Goal: Information Seeking & Learning: Learn about a topic

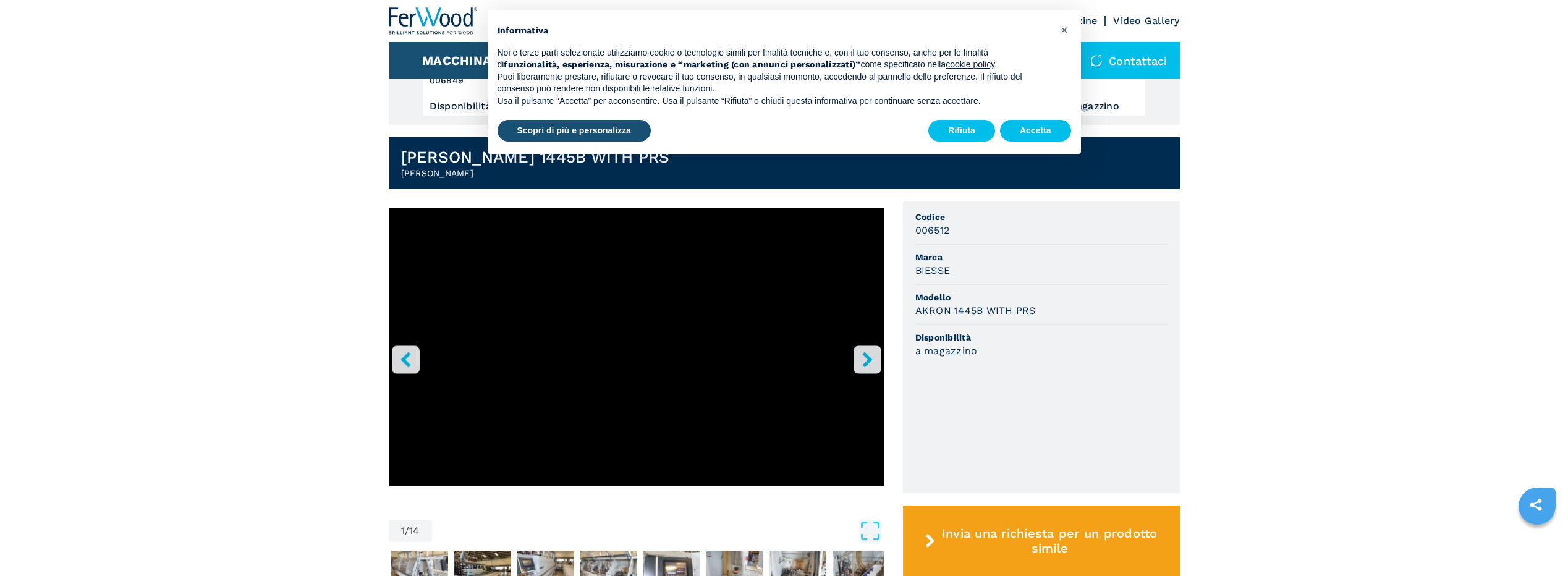
scroll to position [309, 0]
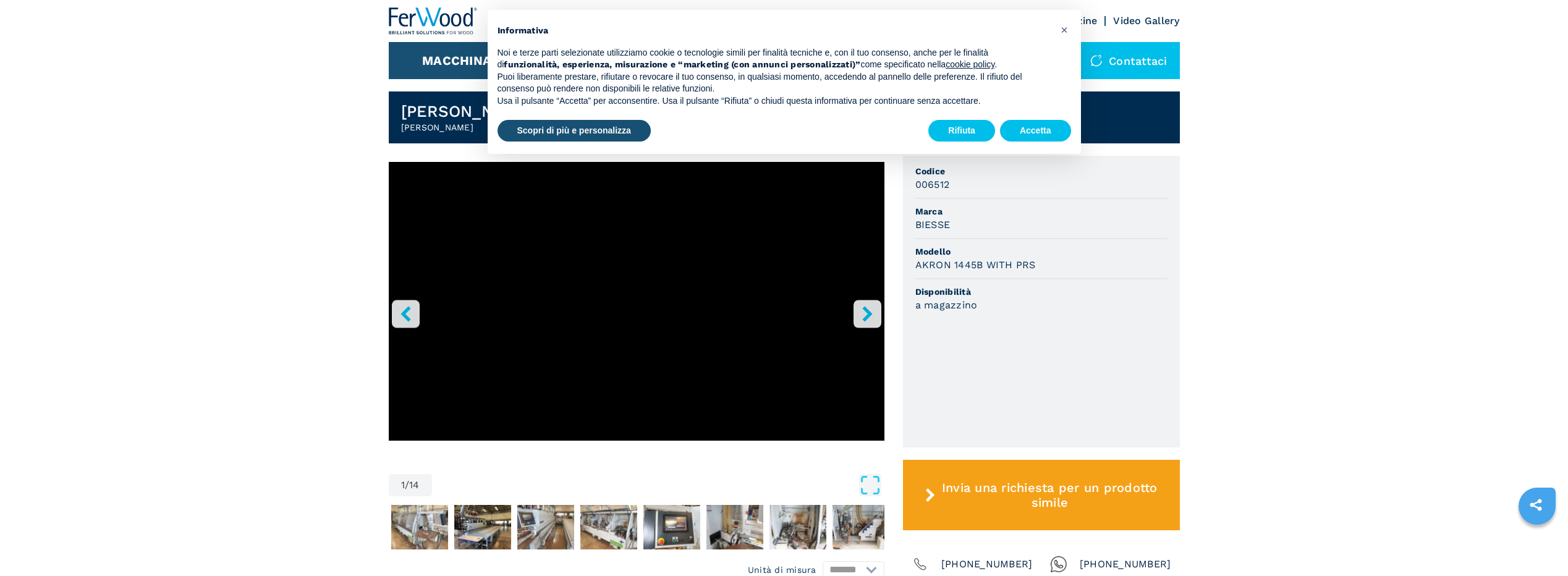
click at [868, 310] on icon "right-button" at bounding box center [867, 314] width 16 height 16
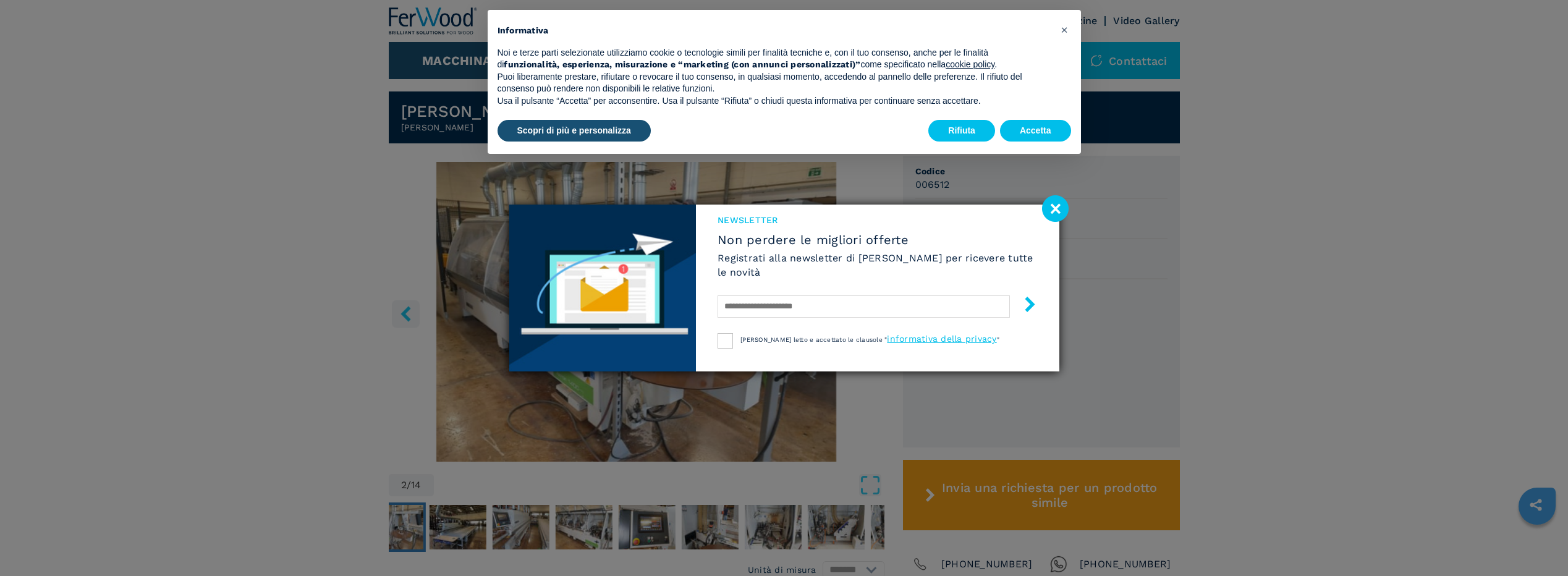
click at [1057, 208] on image at bounding box center [1055, 209] width 26 height 26
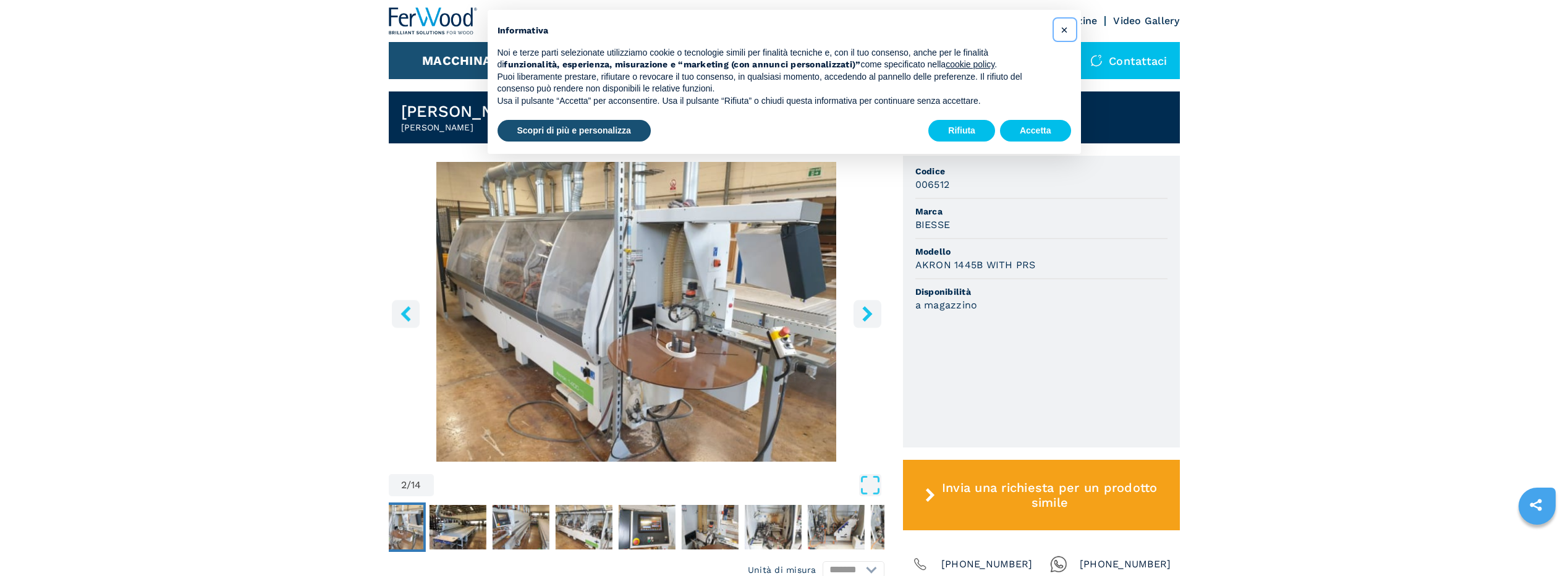
click at [1067, 33] on span "×" at bounding box center [1064, 29] width 8 height 15
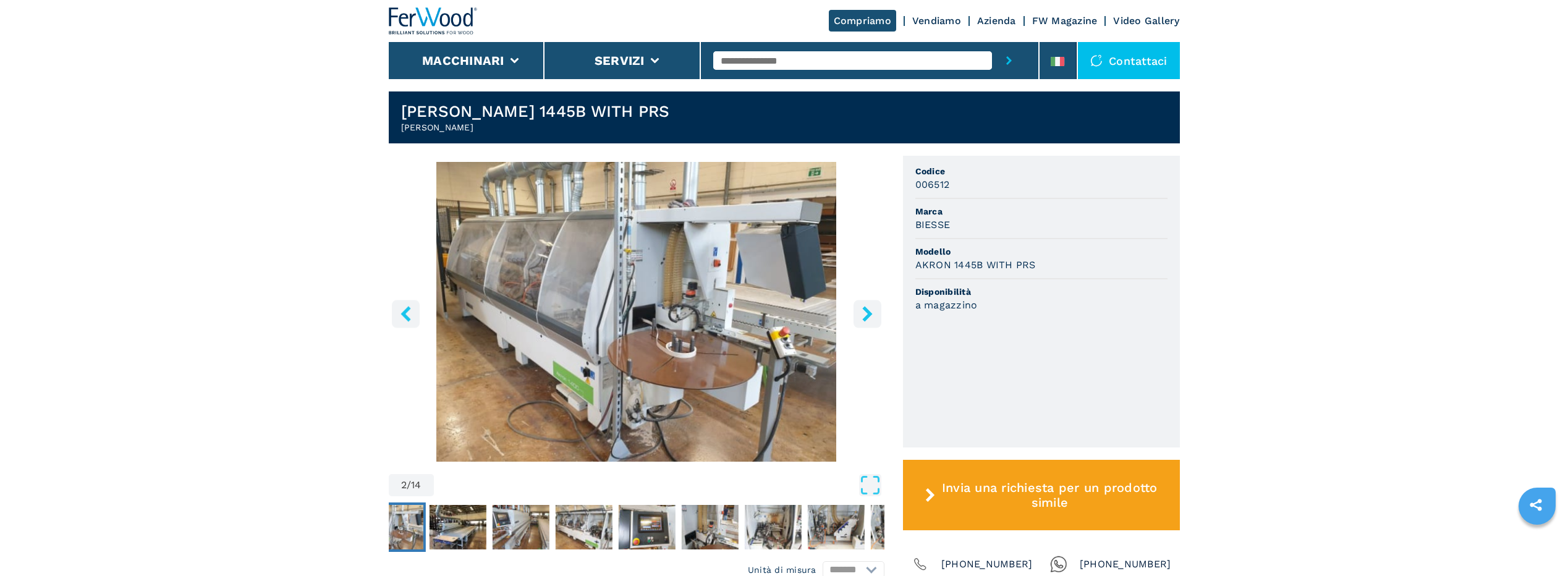
click at [411, 319] on icon "left-button" at bounding box center [406, 314] width 16 height 16
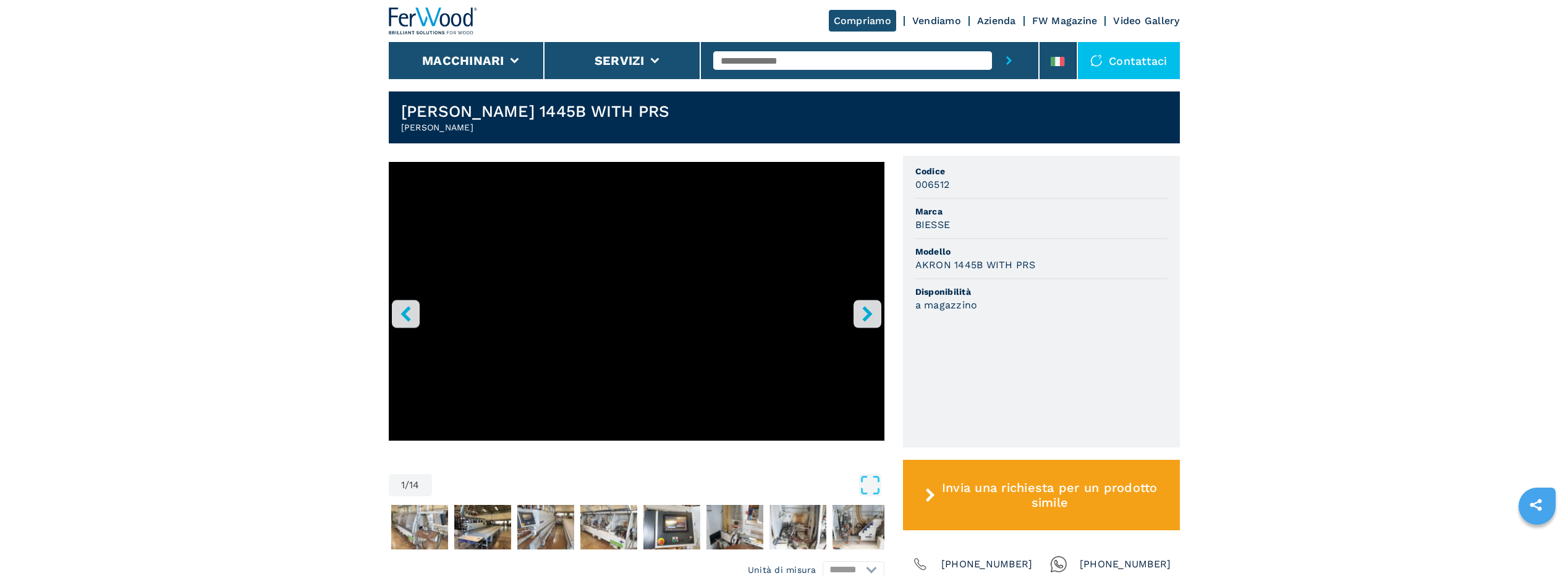
click at [411, 319] on icon "left-button" at bounding box center [406, 314] width 16 height 16
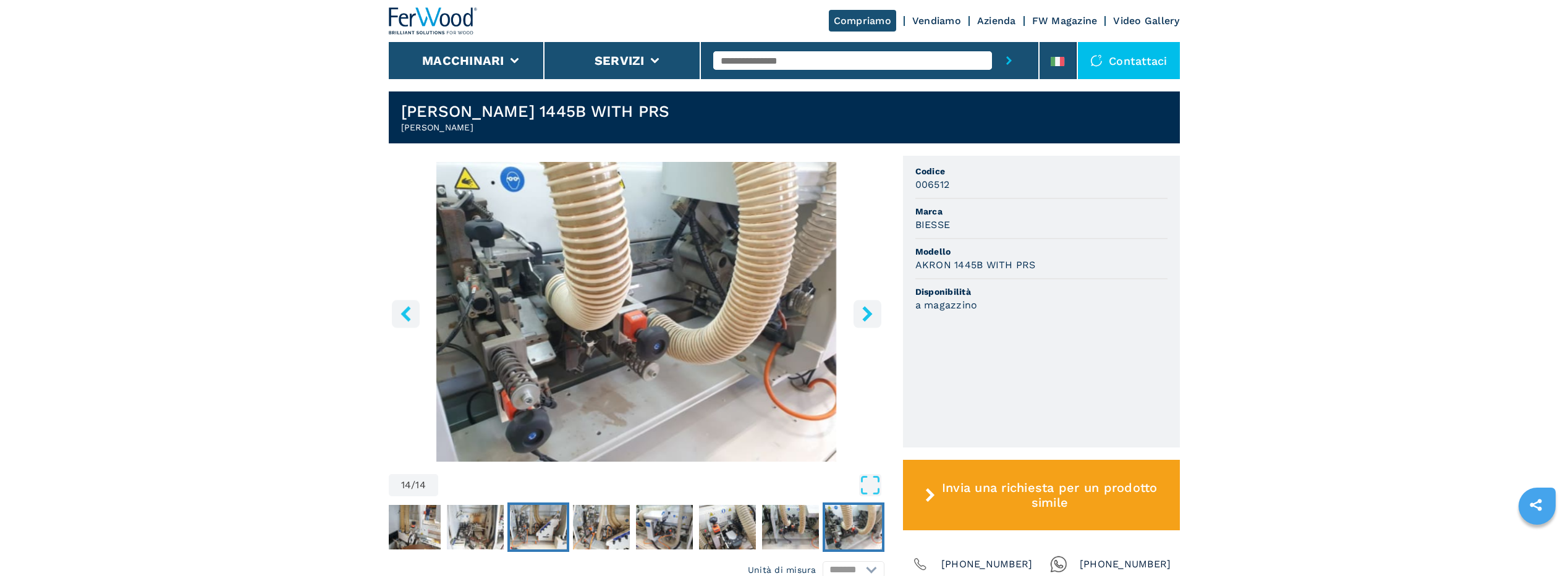
click at [535, 529] on img "Go to Slide 9" at bounding box center [538, 526] width 57 height 44
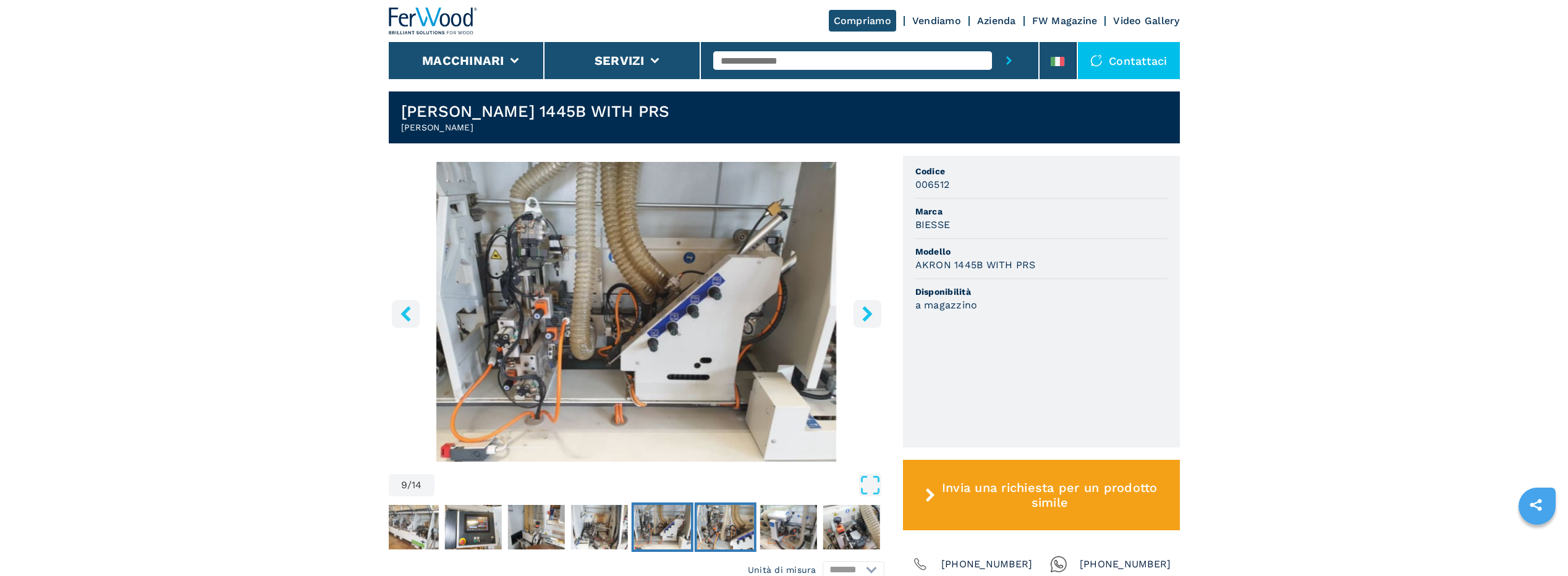
click at [725, 524] on img "Go to Slide 10" at bounding box center [725, 526] width 57 height 44
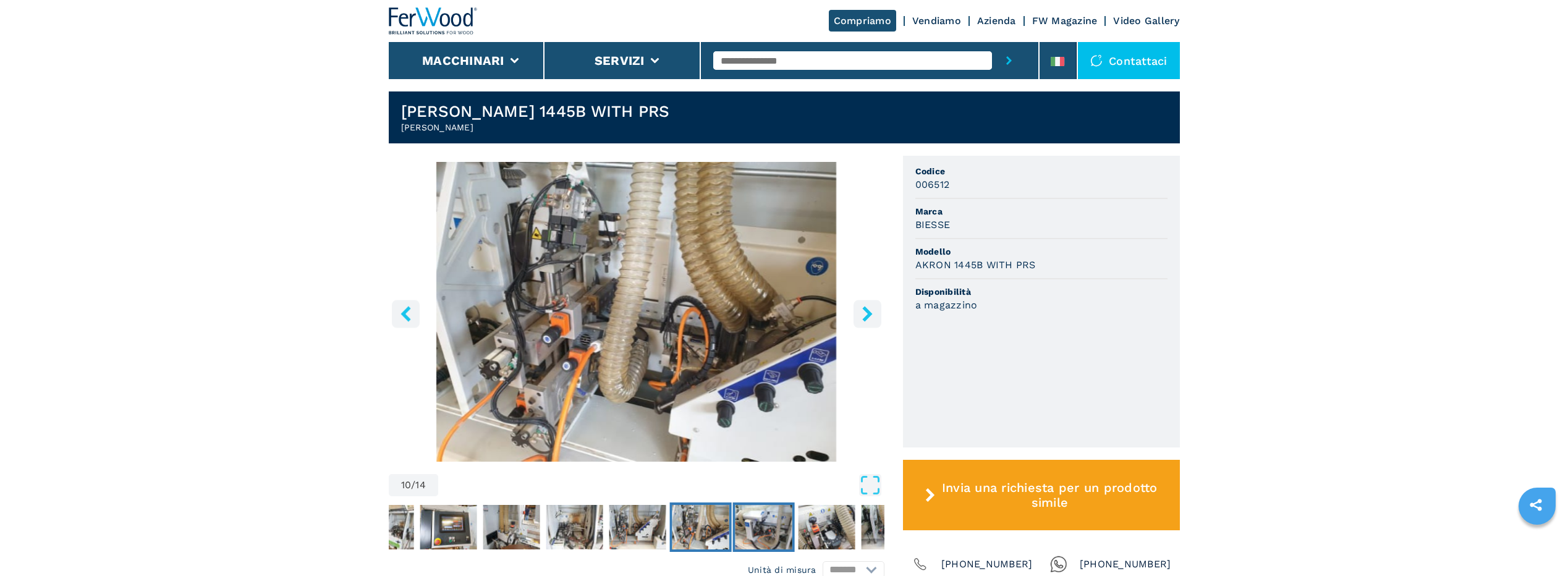
click at [748, 525] on img "Go to Slide 11" at bounding box center [763, 526] width 57 height 44
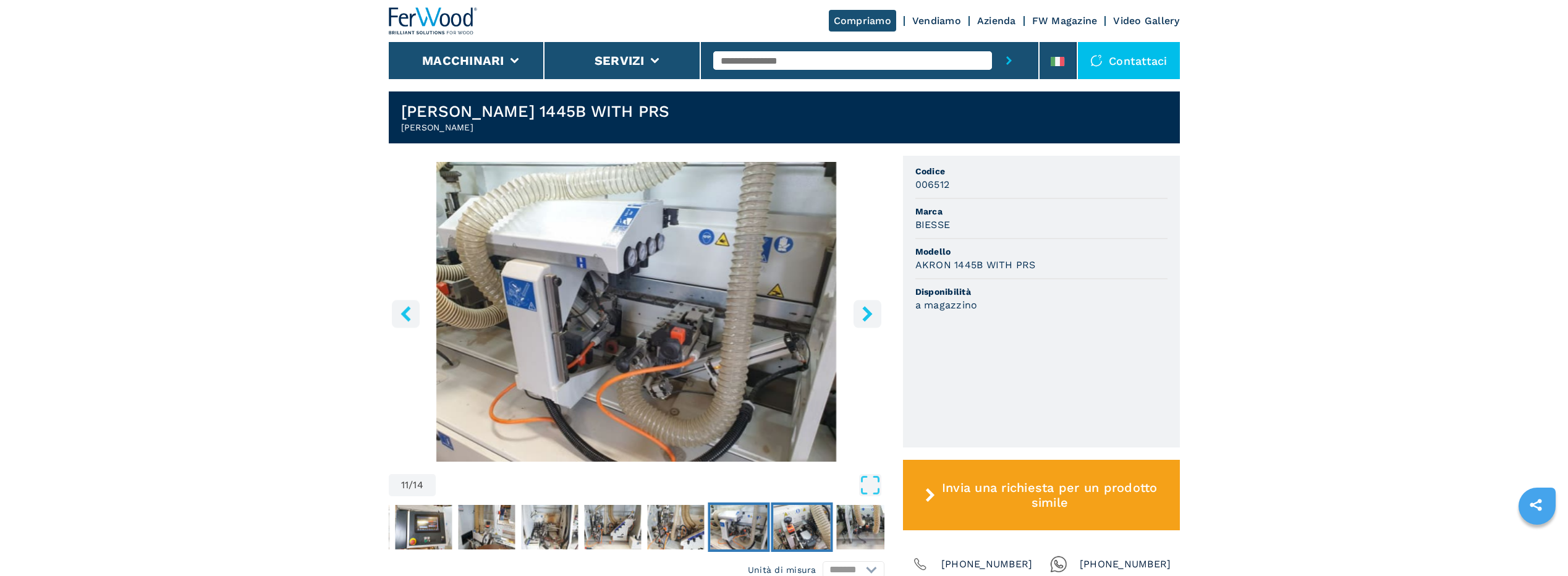
click at [781, 528] on img "Go to Slide 12" at bounding box center [801, 526] width 57 height 44
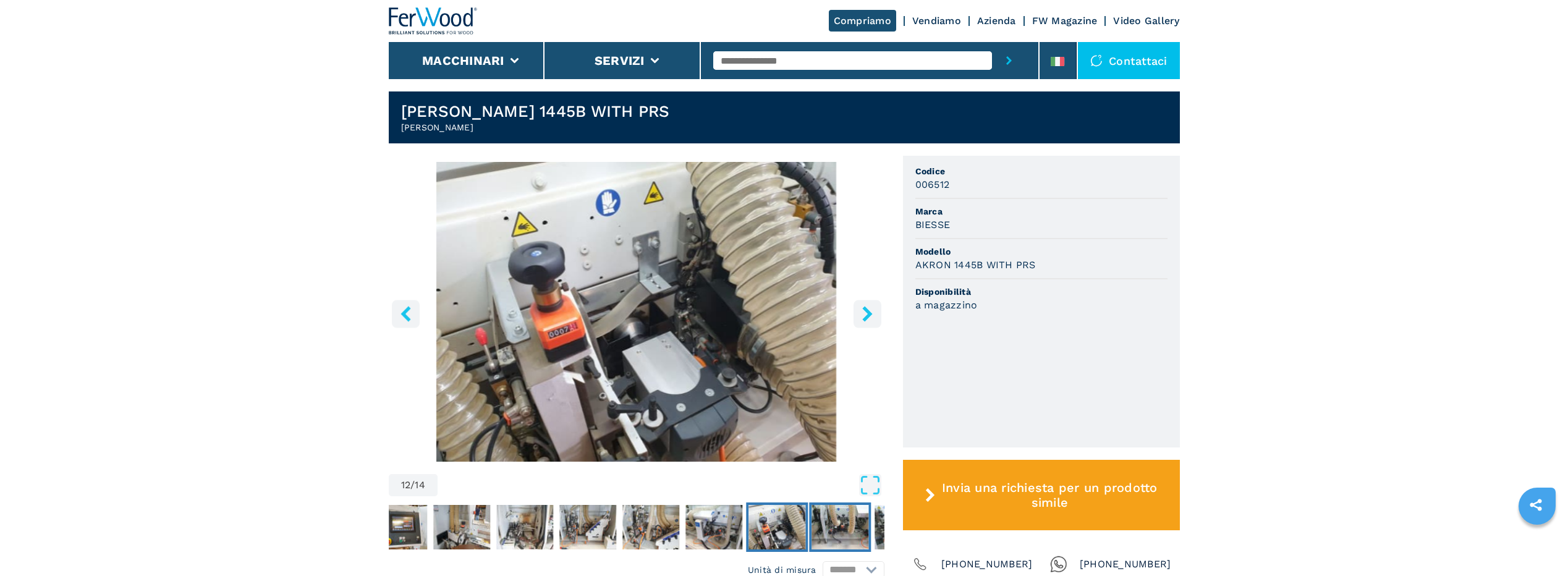
click at [836, 531] on img "Go to Slide 13" at bounding box center [839, 526] width 57 height 44
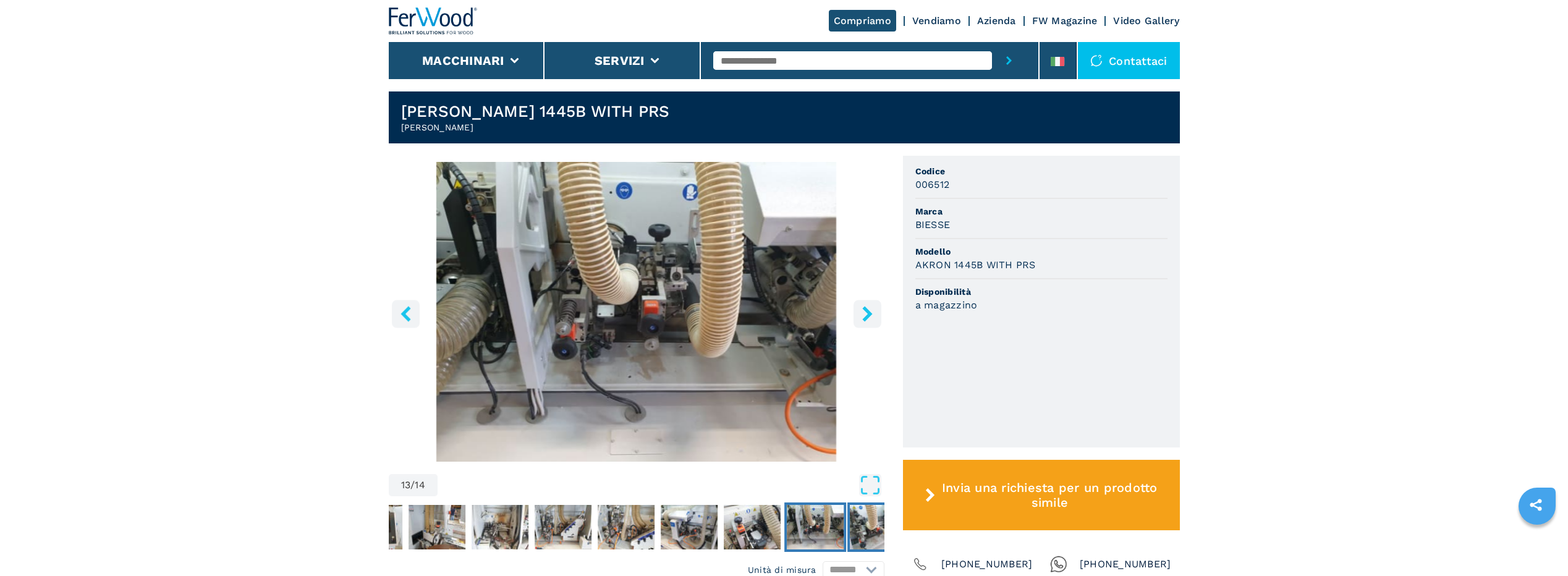
click at [869, 529] on img "Go to Slide 14" at bounding box center [877, 526] width 57 height 44
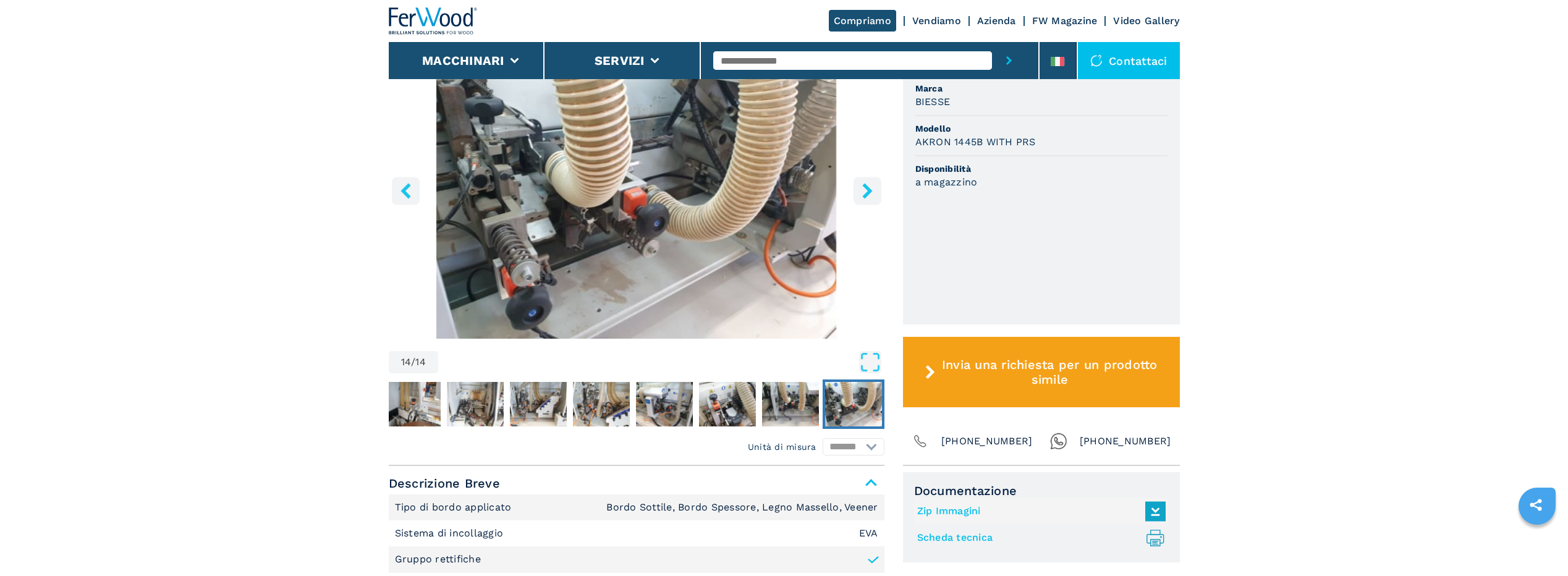
scroll to position [433, 0]
click at [577, 404] on img "Go to Slide 10" at bounding box center [601, 403] width 57 height 44
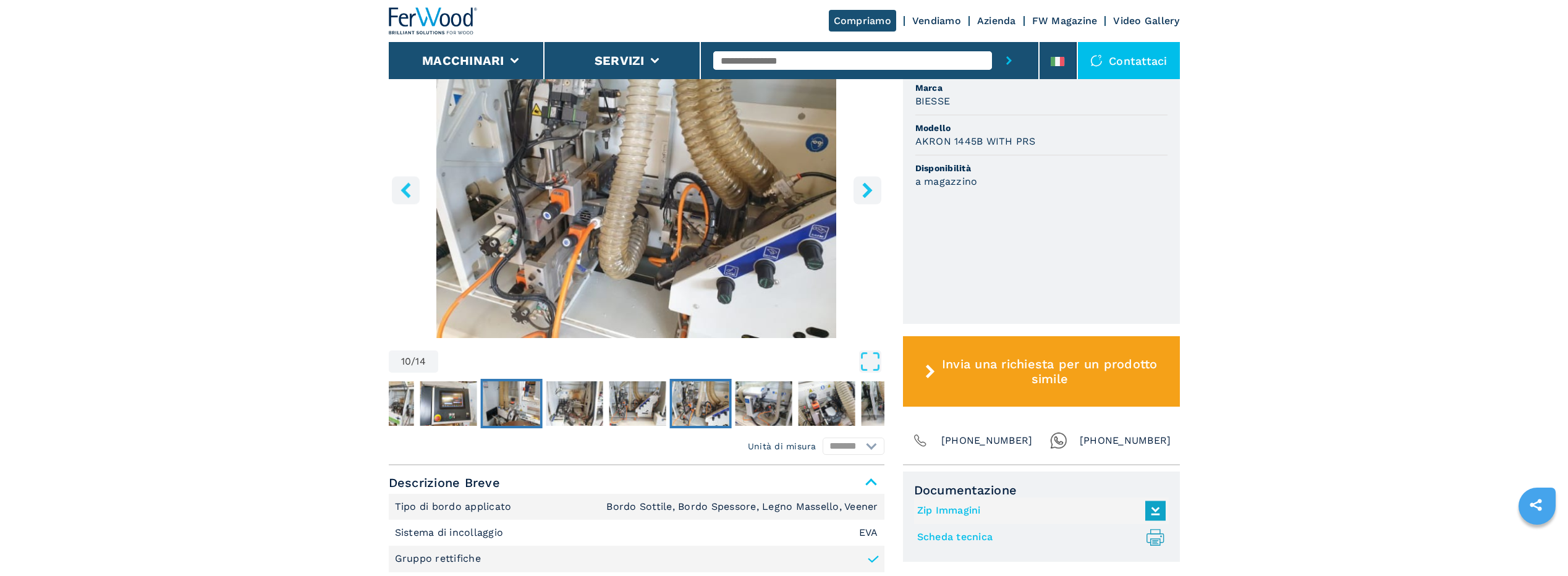
click at [522, 405] on img "Go to Slide 7" at bounding box center [511, 403] width 57 height 44
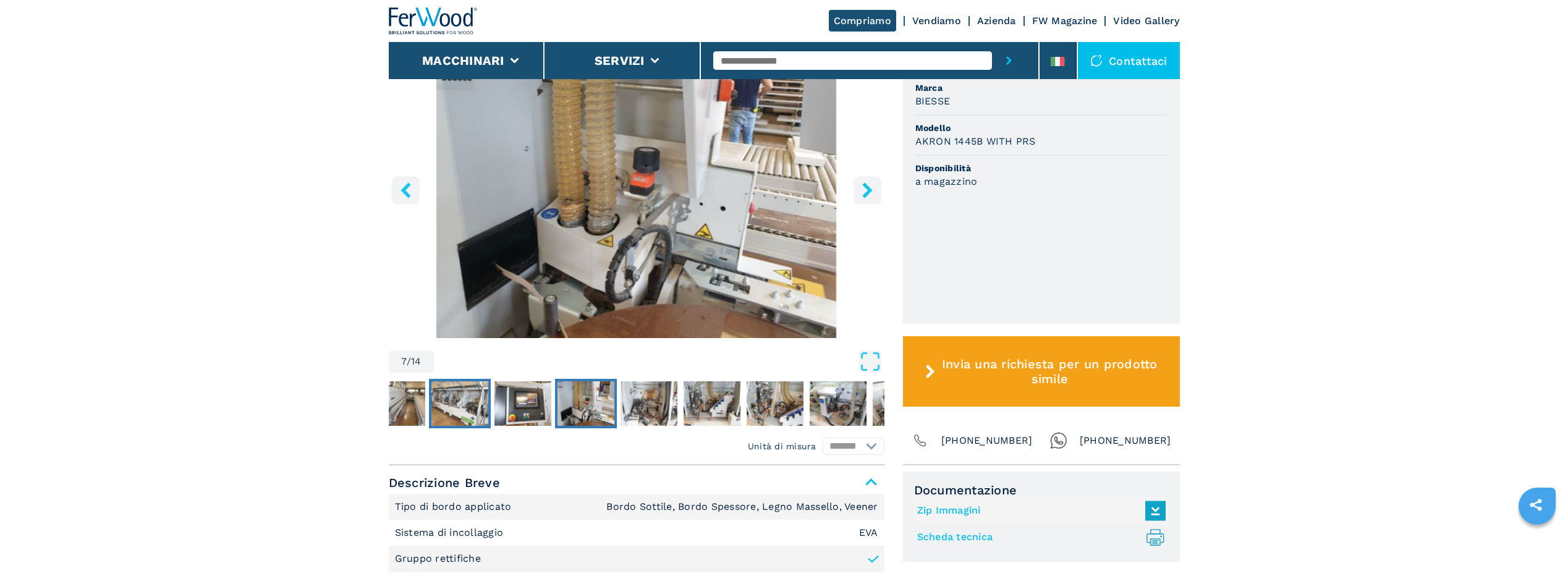
click at [475, 402] on img "Go to Slide 5" at bounding box center [460, 403] width 57 height 44
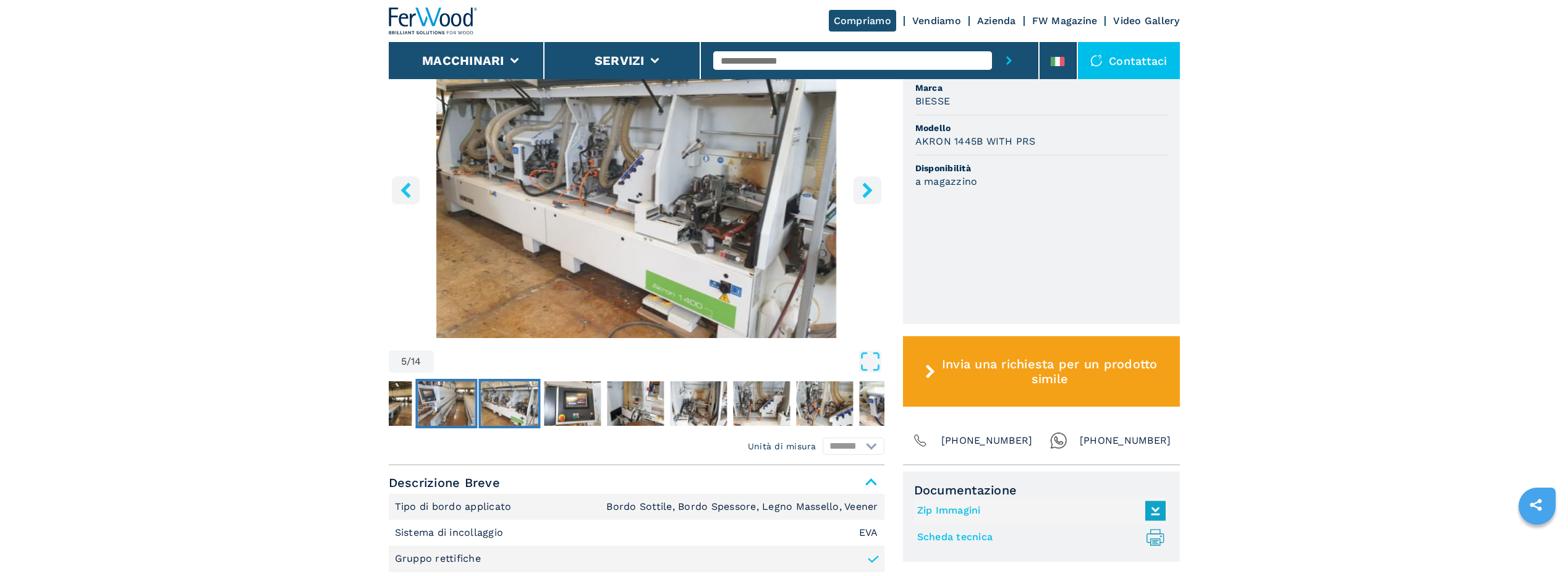
click at [426, 412] on img "Go to Slide 4" at bounding box center [446, 403] width 57 height 44
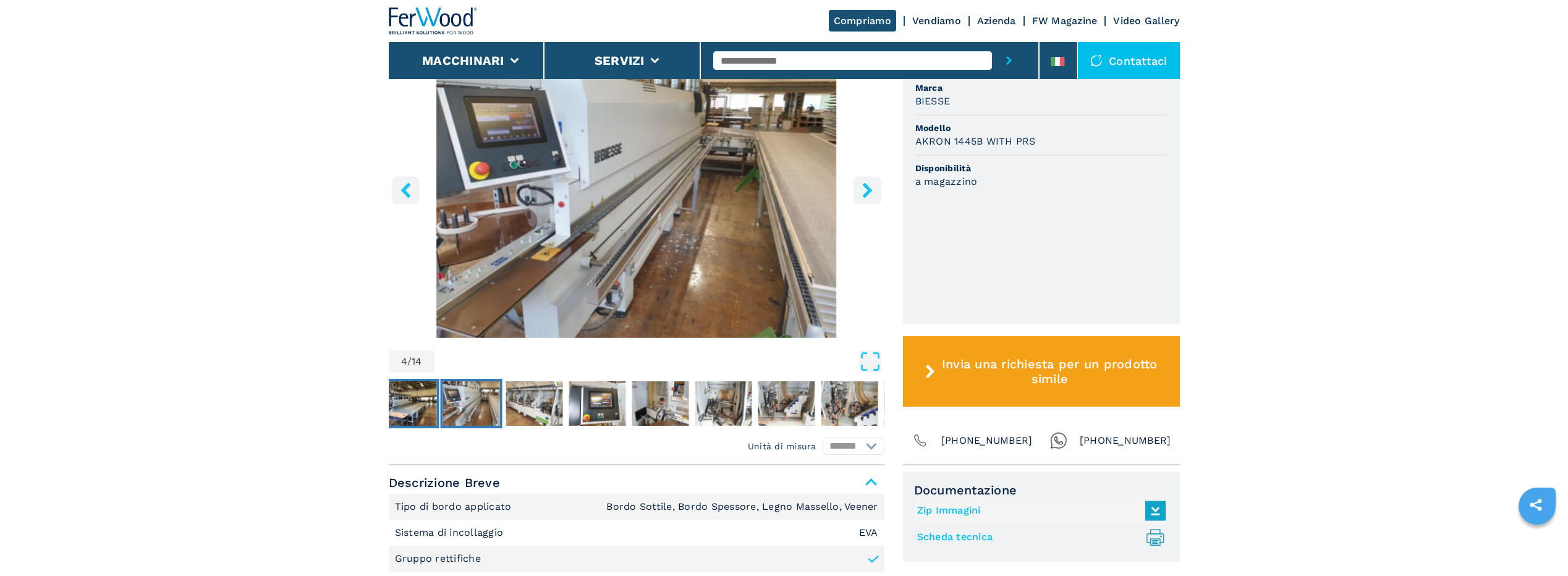
click at [419, 405] on img "Go to Slide 3" at bounding box center [408, 403] width 57 height 44
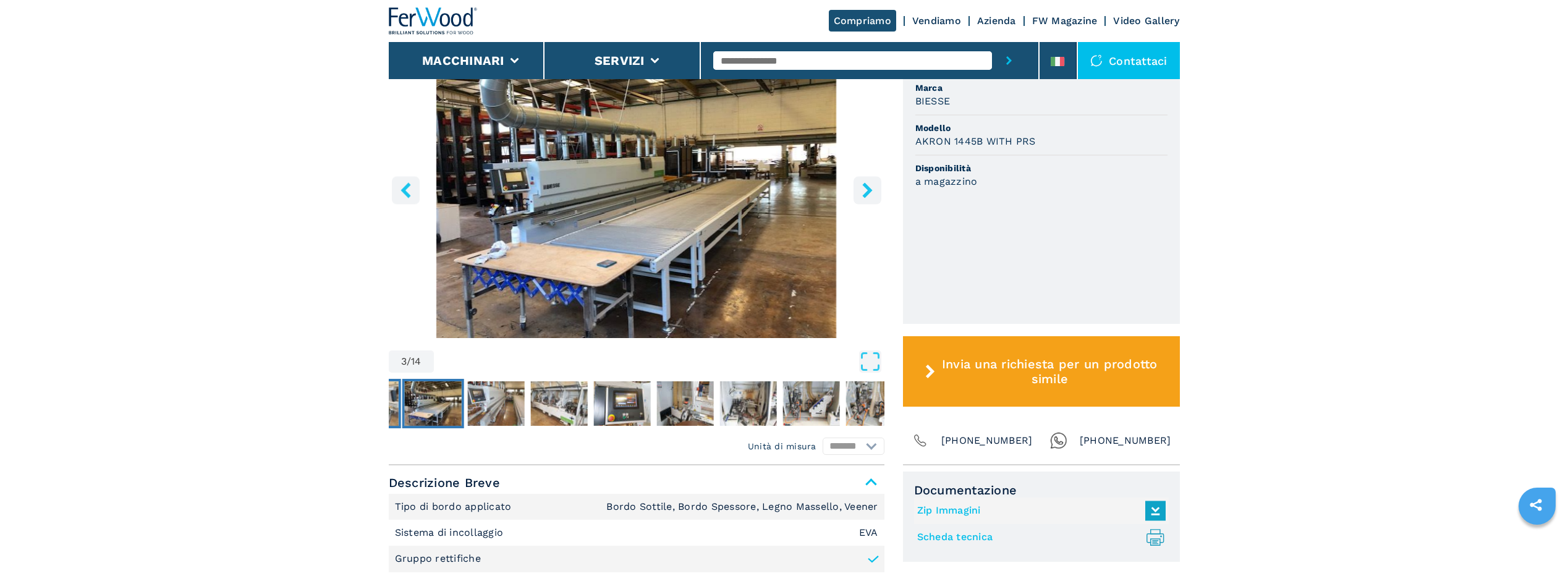
click at [398, 401] on img "Go to Slide 2" at bounding box center [369, 403] width 57 height 44
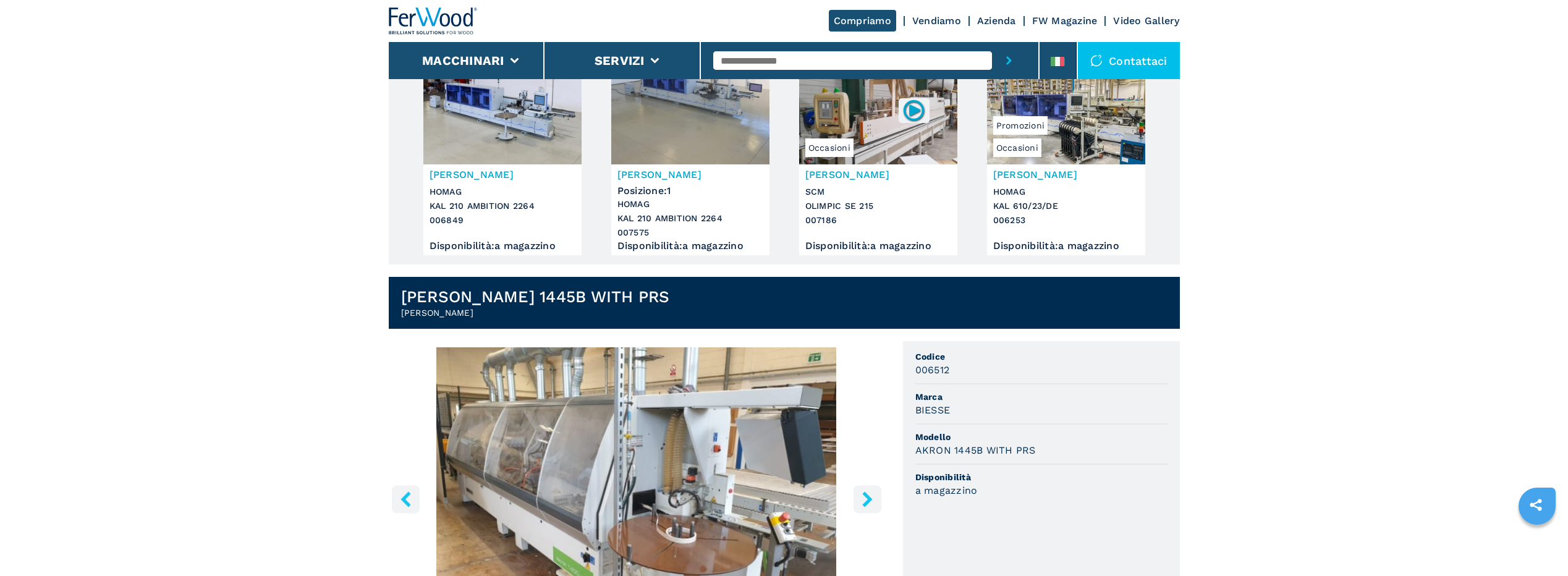
scroll to position [0, 0]
